Goal: Information Seeking & Learning: Learn about a topic

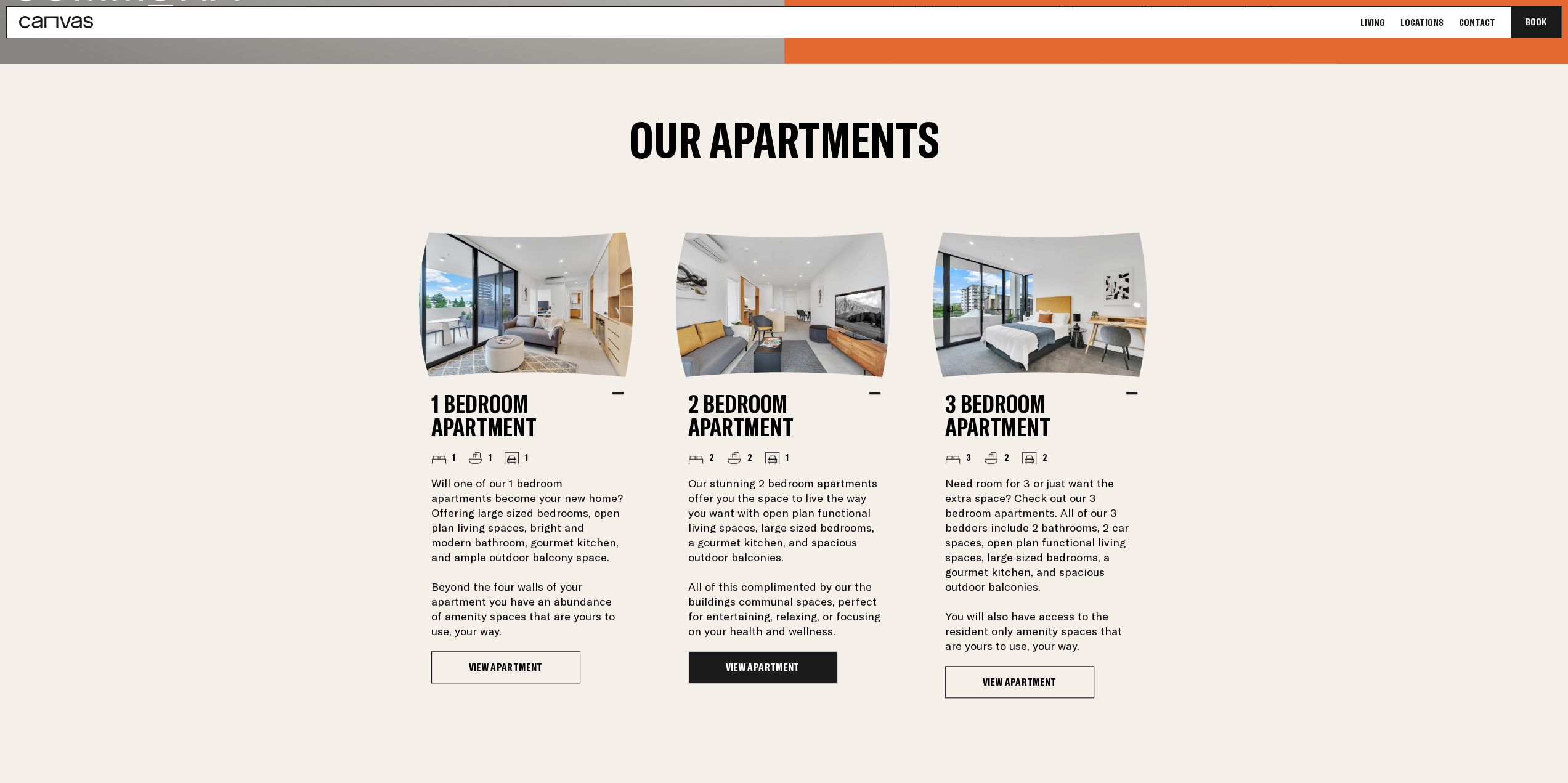
scroll to position [985, 0]
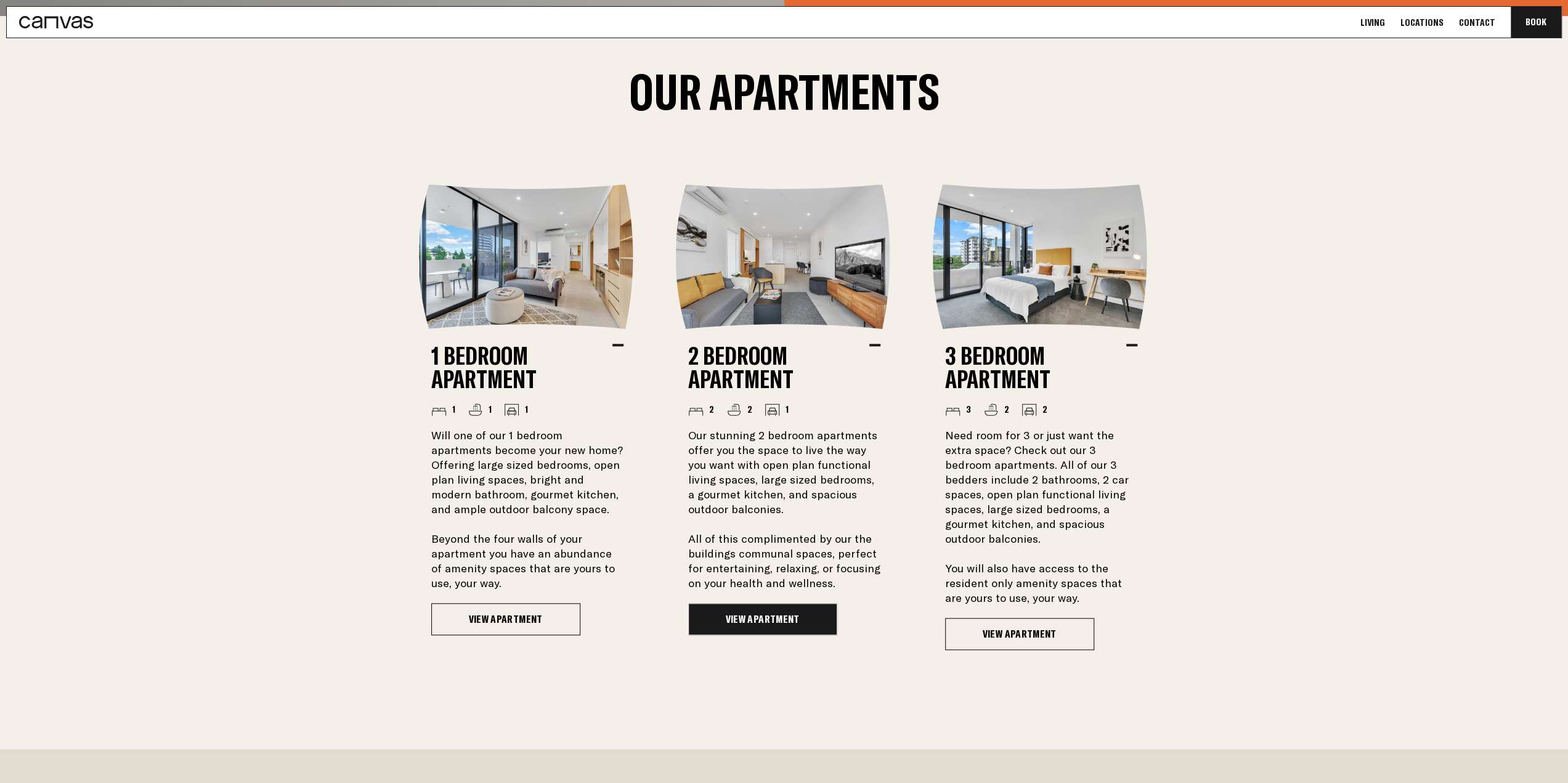
click at [779, 625] on link "View Apartment" at bounding box center [763, 619] width 149 height 32
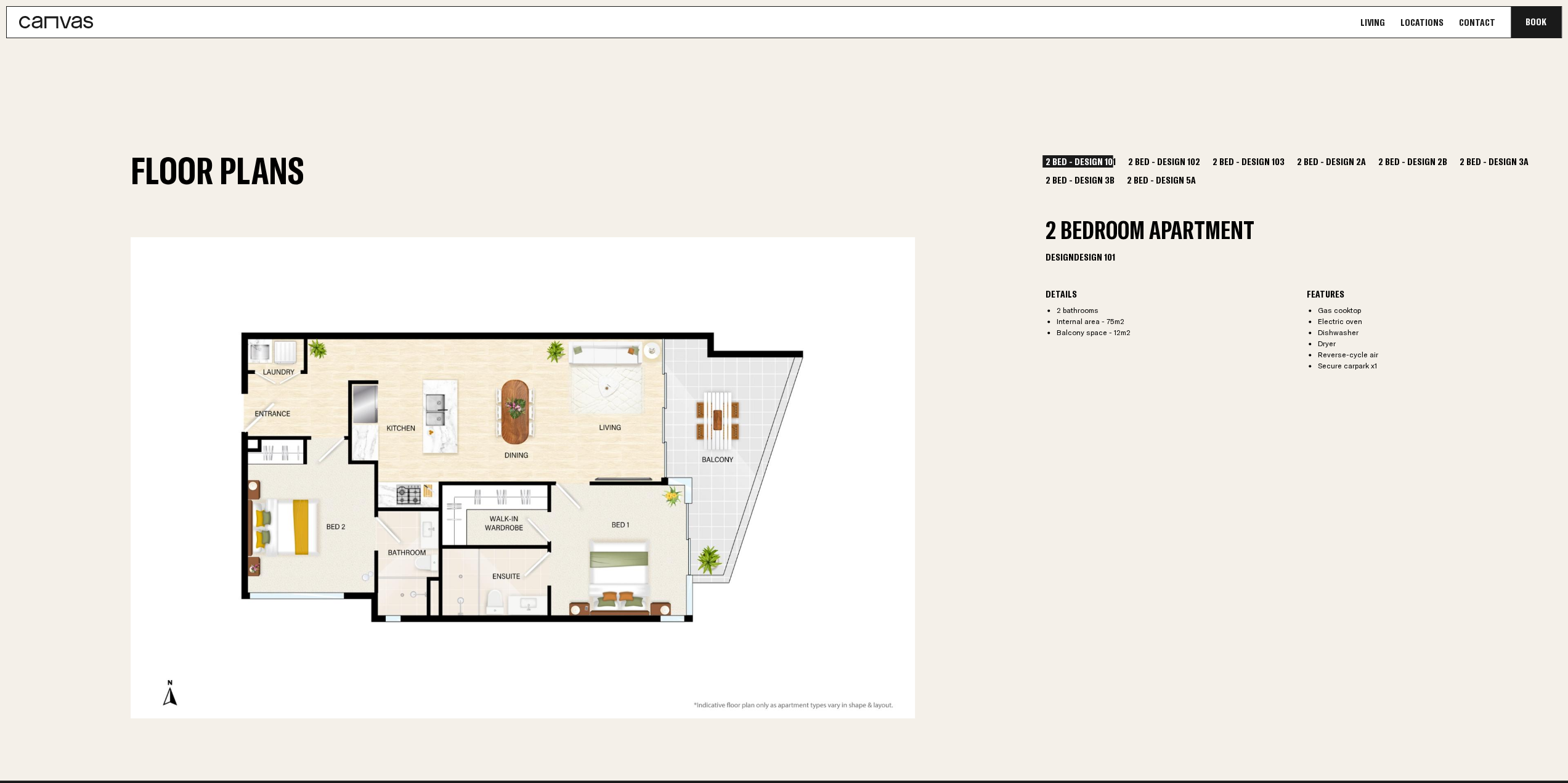
click at [1155, 162] on button "2 Bed - Design 102" at bounding box center [1164, 161] width 79 height 12
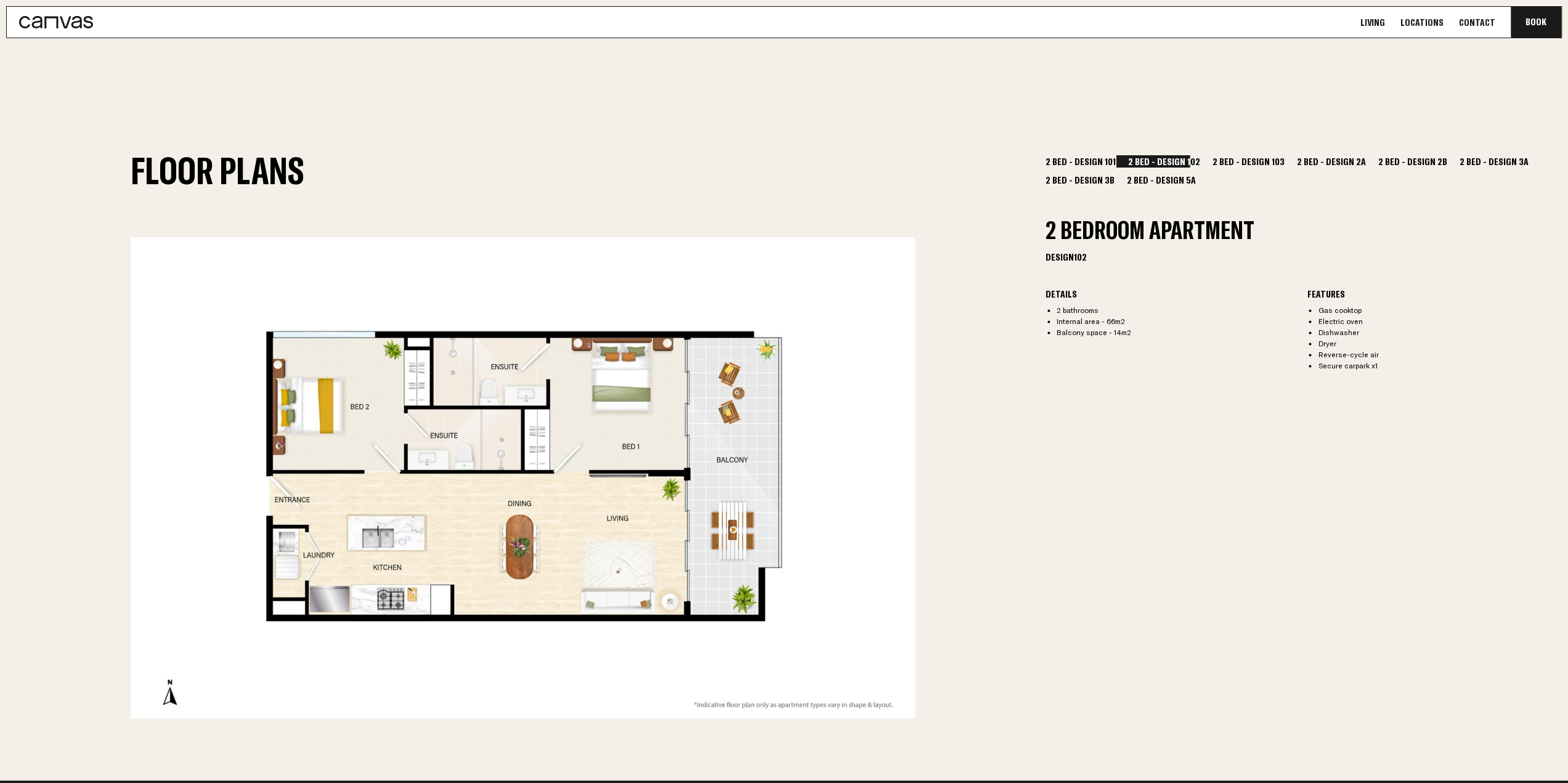
click at [434, 273] on img at bounding box center [522, 478] width 785 height 481
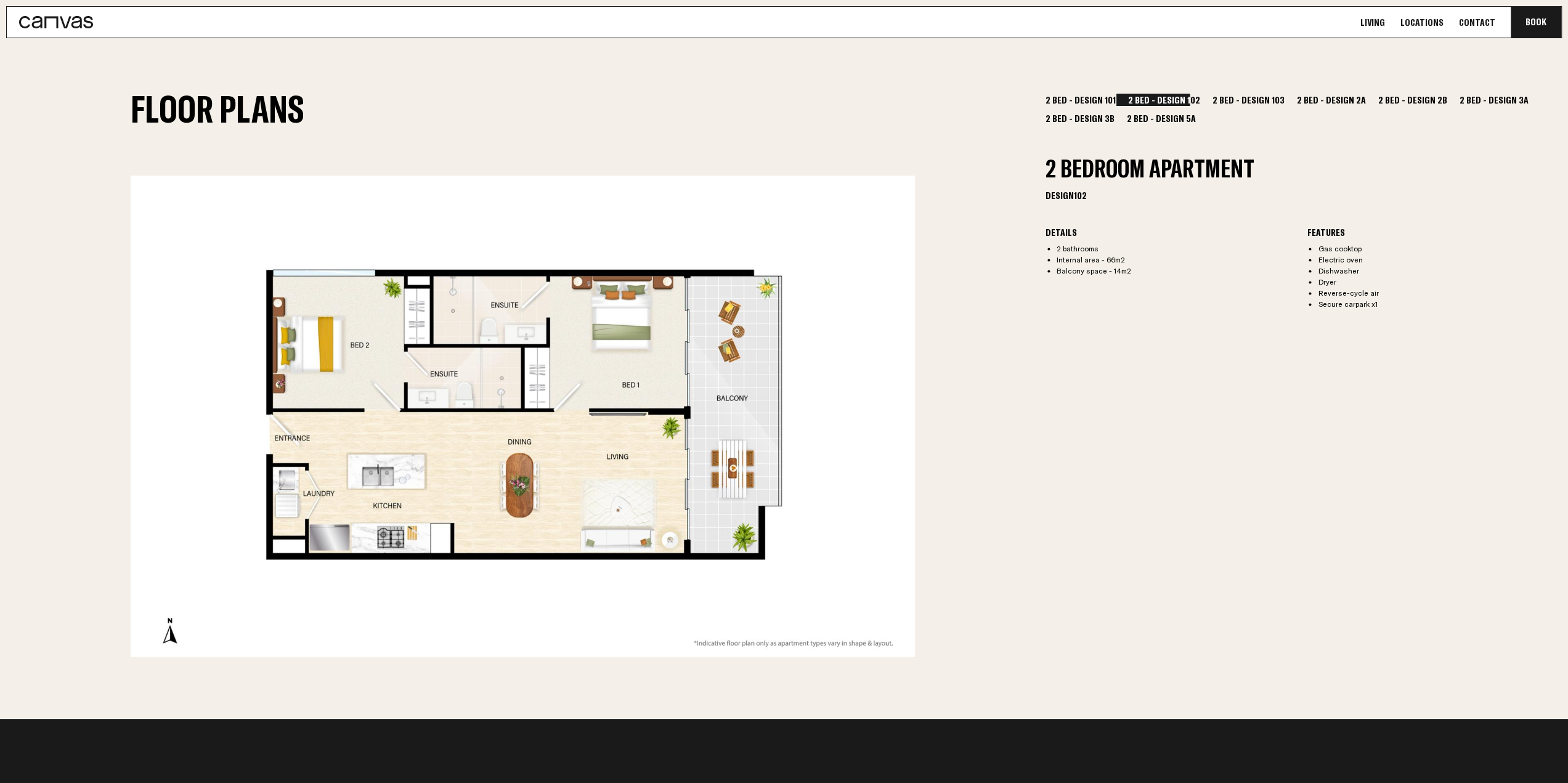
click at [1236, 95] on button "2 Bed - Design 103" at bounding box center [1249, 99] width 79 height 12
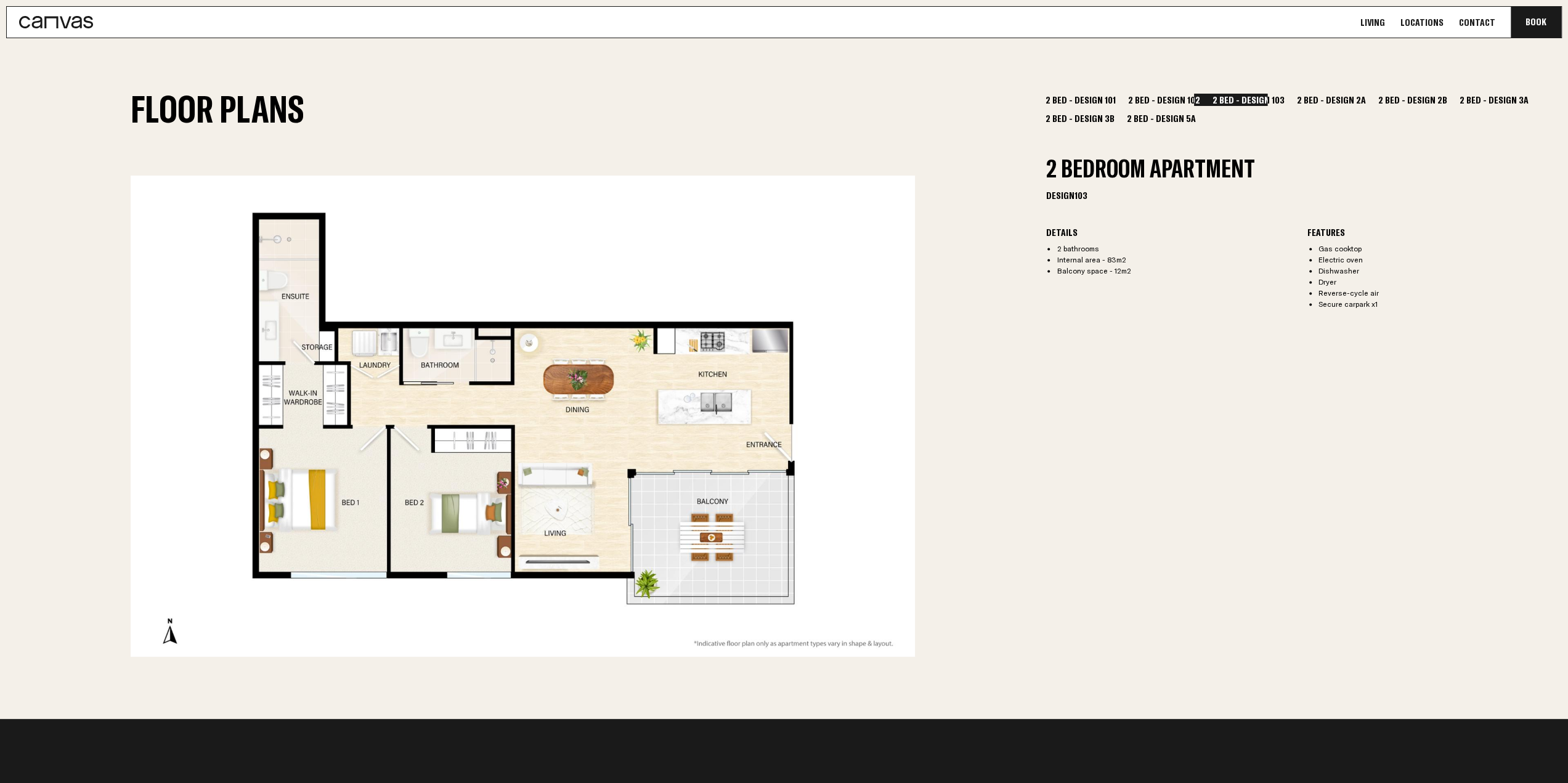
click at [1166, 94] on button "2 Bed - Design 102" at bounding box center [1164, 99] width 79 height 12
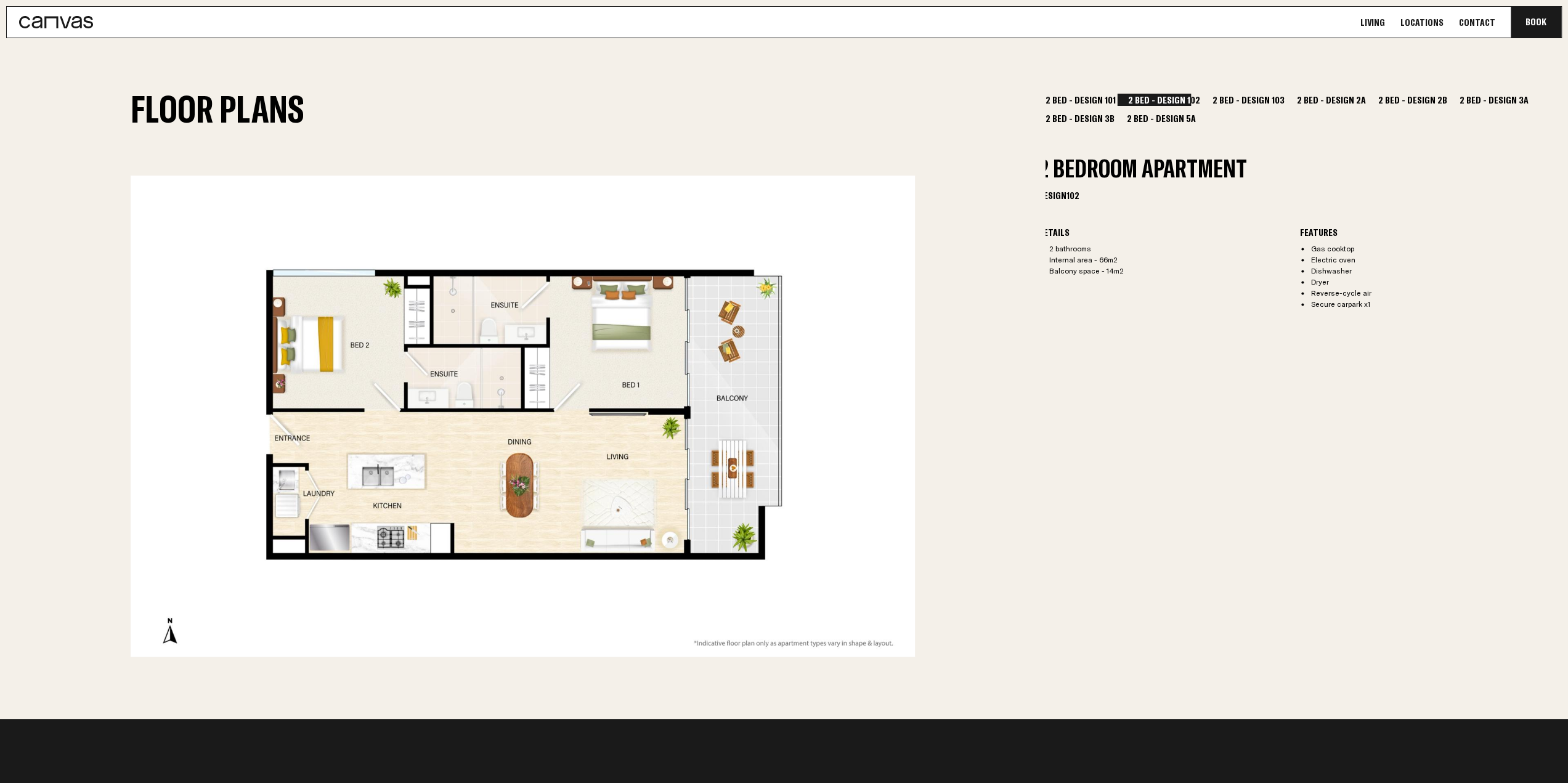
click at [832, 168] on h2 "Floor Plans" at bounding box center [522, 134] width 785 height 82
click at [1214, 91] on section "Floor Plans 2 Bed - Design 101 2 Bed - Design 102 2 Bed - Design 103 2 Bed - De…" at bounding box center [784, 379] width 1568 height 680
click at [1215, 93] on button "2 Bed - Design 103" at bounding box center [1249, 99] width 79 height 12
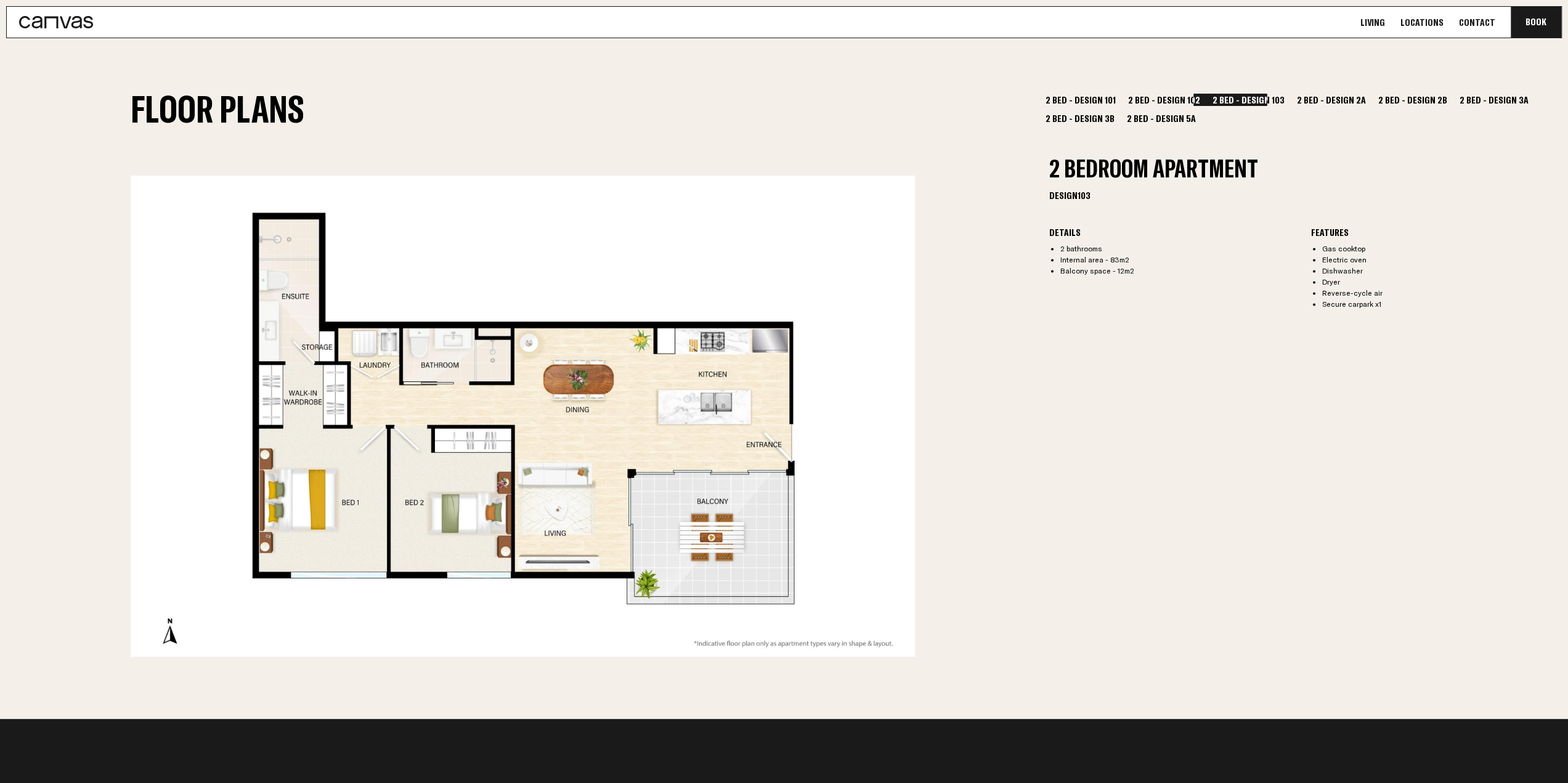
click at [1307, 99] on button "2 Bed - Design 2A" at bounding box center [1332, 99] width 75 height 12
